Goal: Use online tool/utility: Utilize a website feature to perform a specific function

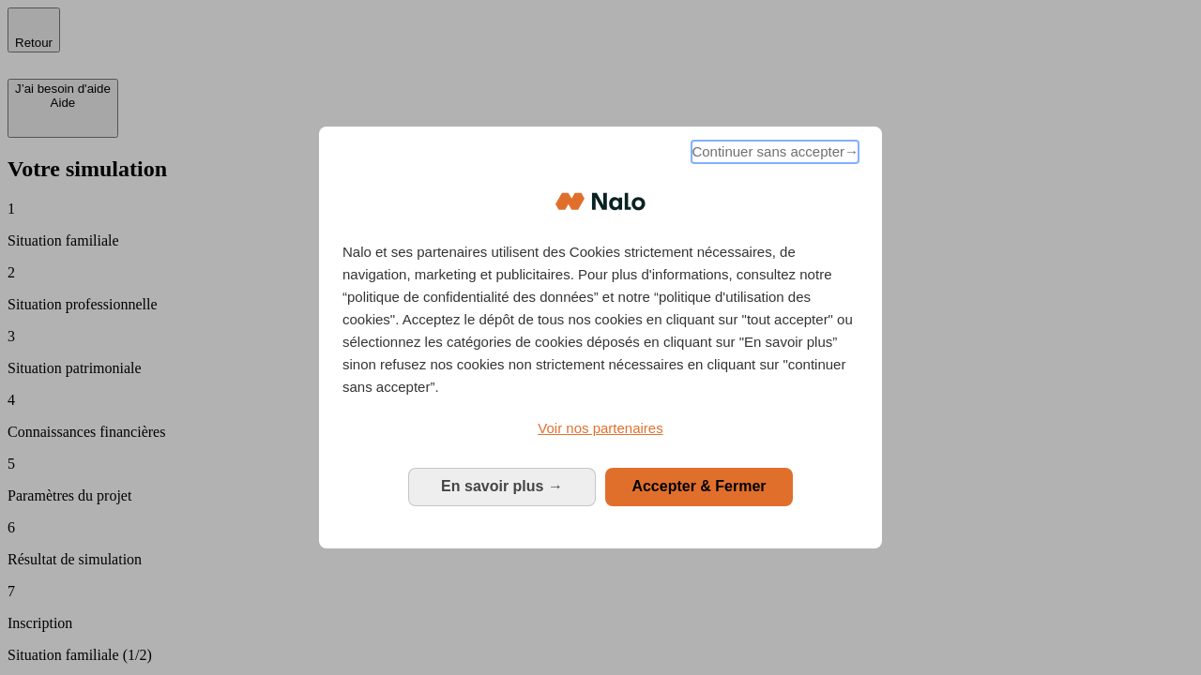
click at [773, 155] on span "Continuer sans accepter →" at bounding box center [774, 152] width 167 height 23
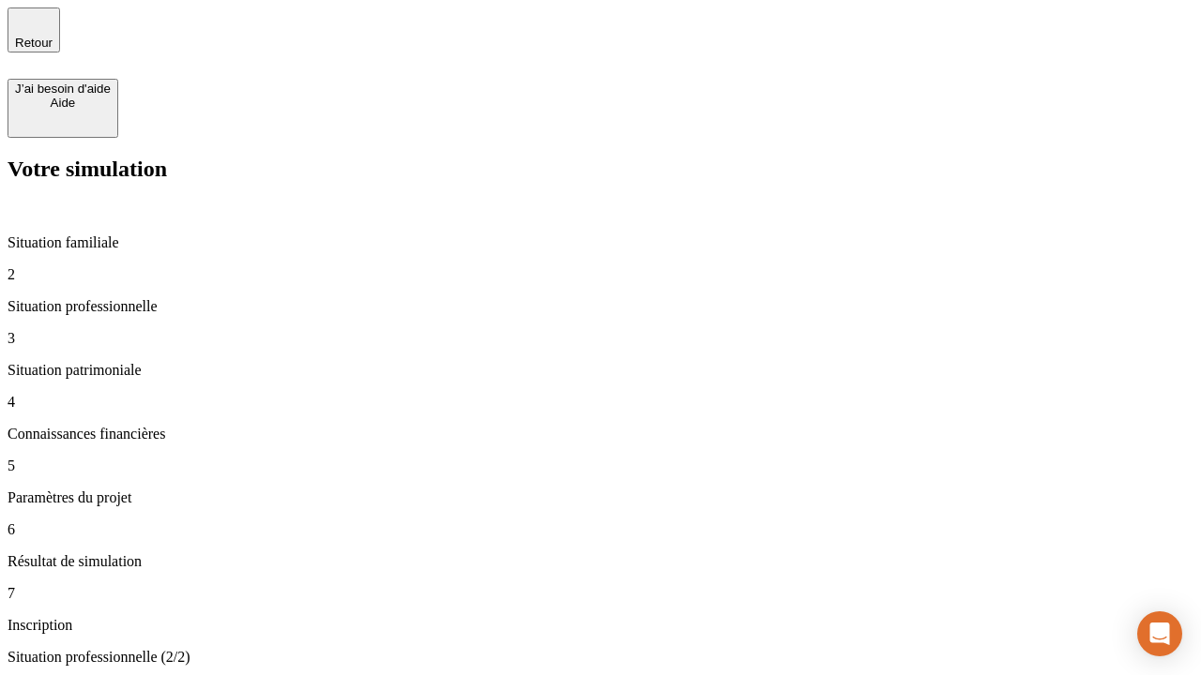
type input "70 000"
type input "1 000"
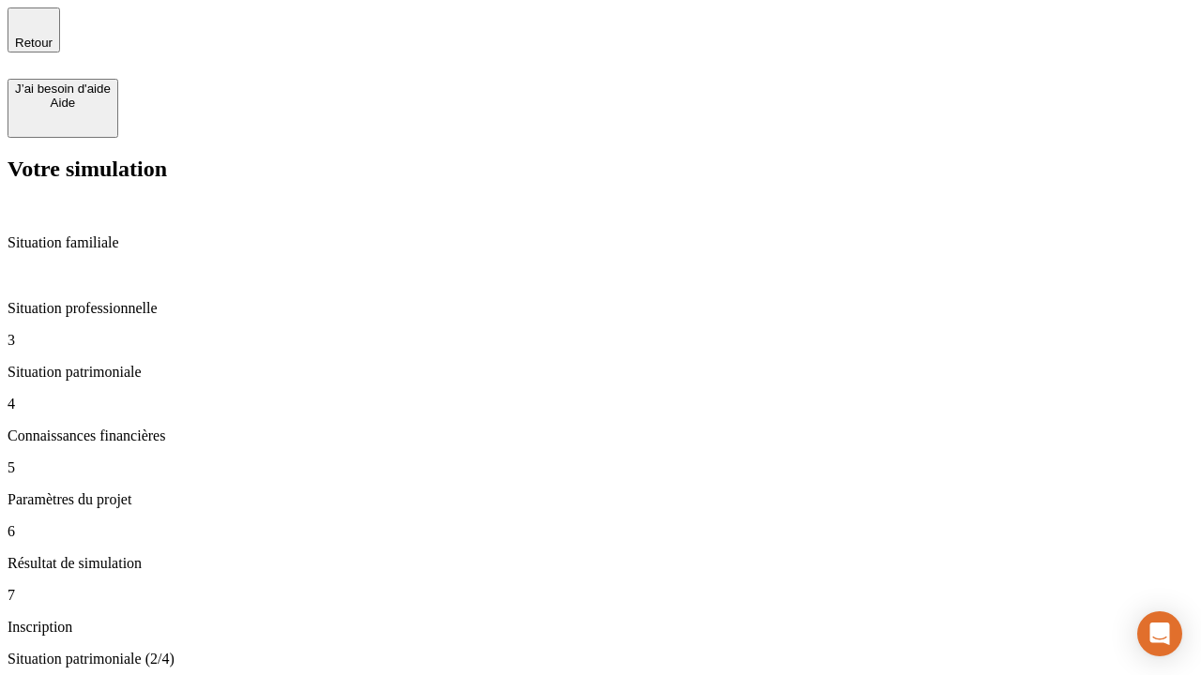
type input "800"
type input "6"
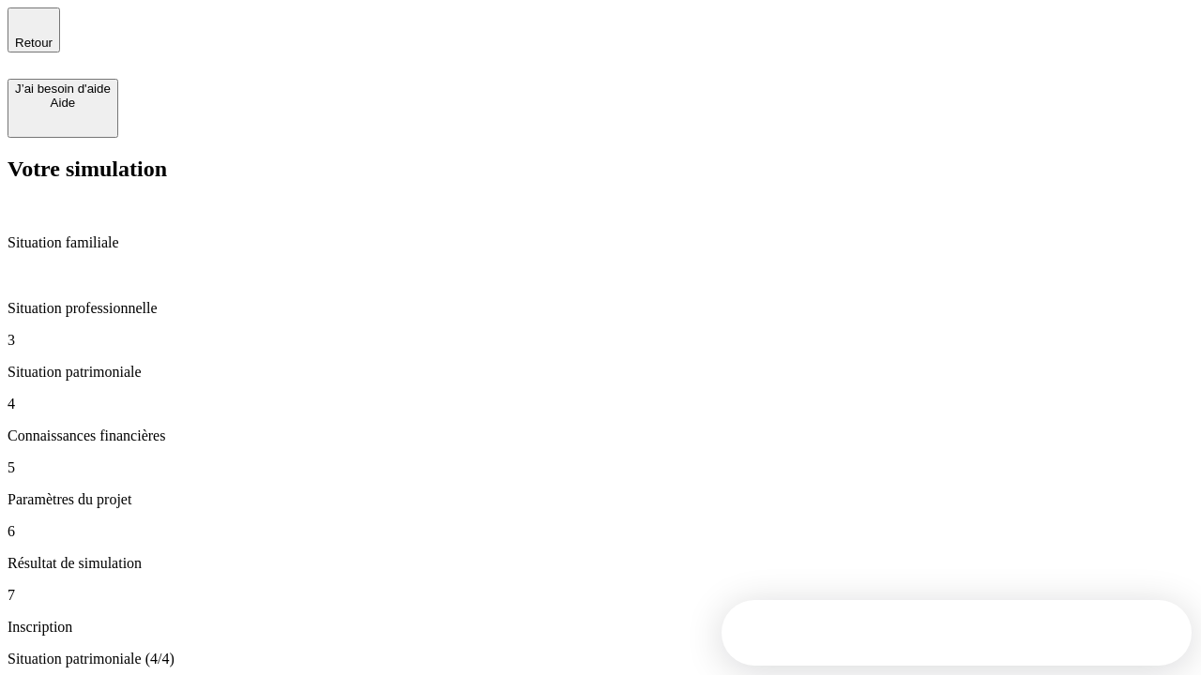
type input "400"
type input "3"
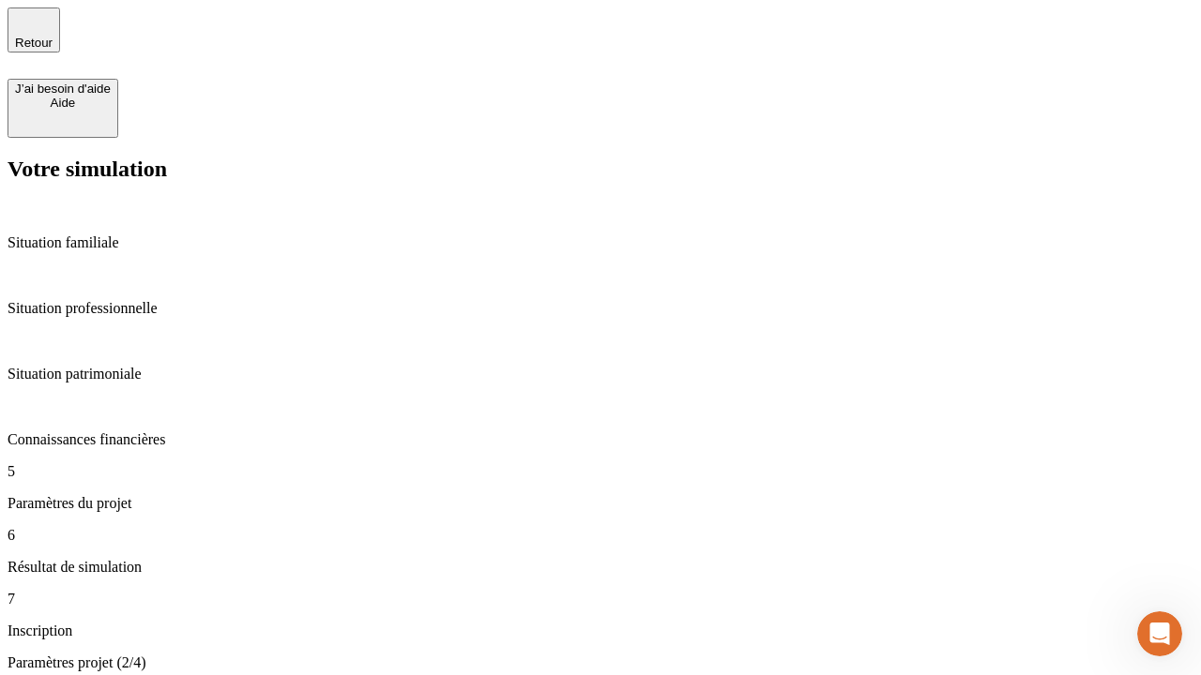
type input "35"
type input "500"
type input "640"
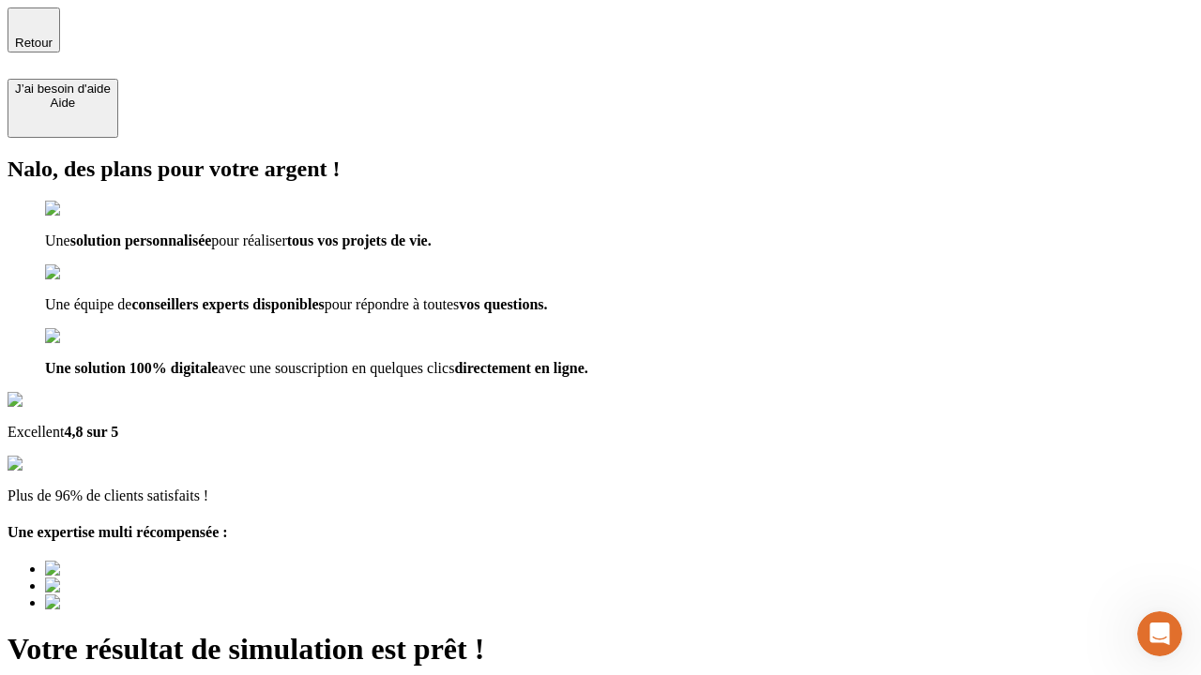
type input "[EMAIL_ADDRESS][DOMAIN_NAME]"
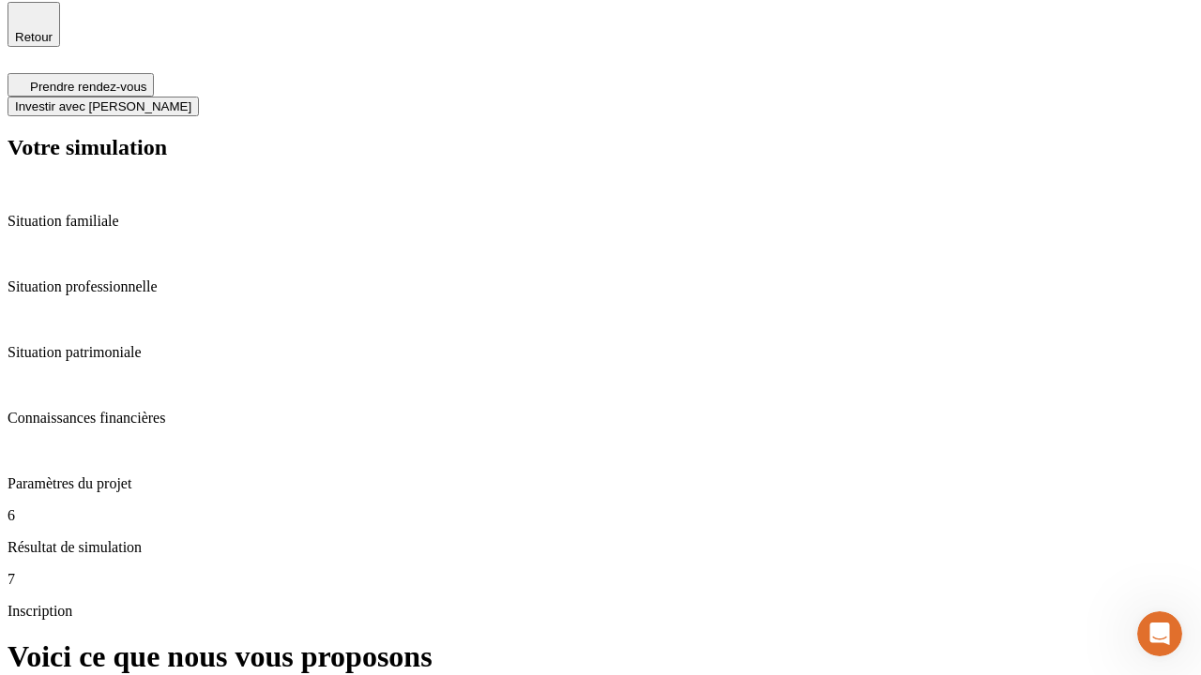
click at [191, 99] on span "Investir avec [PERSON_NAME]" at bounding box center [103, 106] width 176 height 14
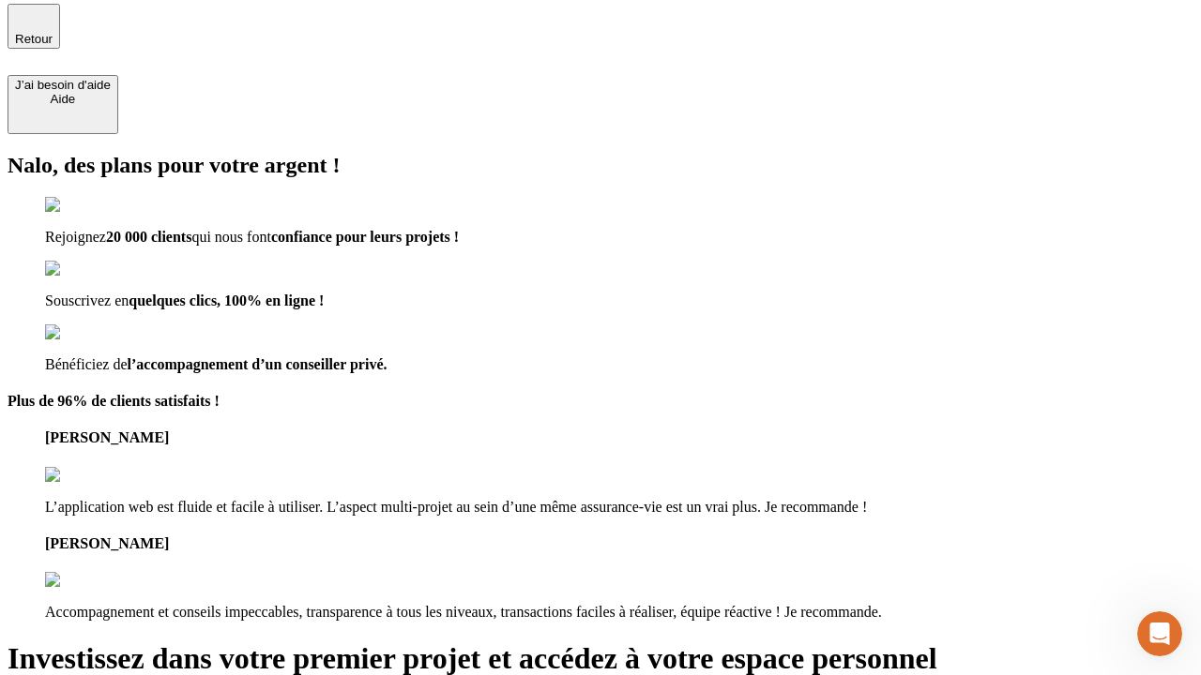
type input "abc"
